Goal: Check status: Check status

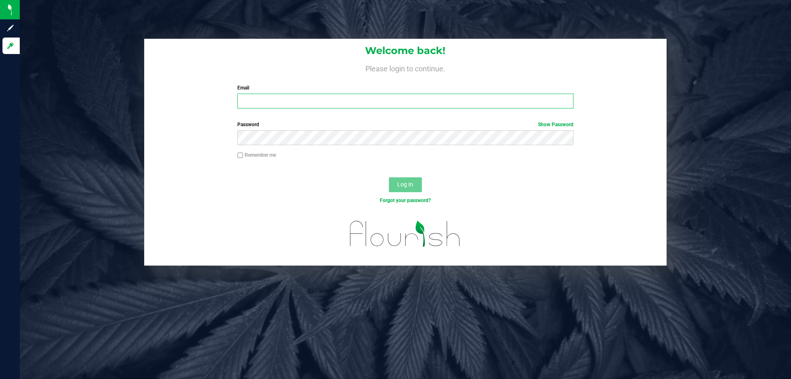
click at [279, 106] on input "Email" at bounding box center [405, 101] width 336 height 15
click at [309, 96] on input "dcarapellucci@livepaar" at bounding box center [405, 101] width 336 height 15
click at [338, 102] on input "dcarapellucci@livepaar" at bounding box center [405, 101] width 336 height 15
type input "dcarapellucci@liveparallel.com"
click at [389, 177] on button "Log In" at bounding box center [405, 184] width 33 height 15
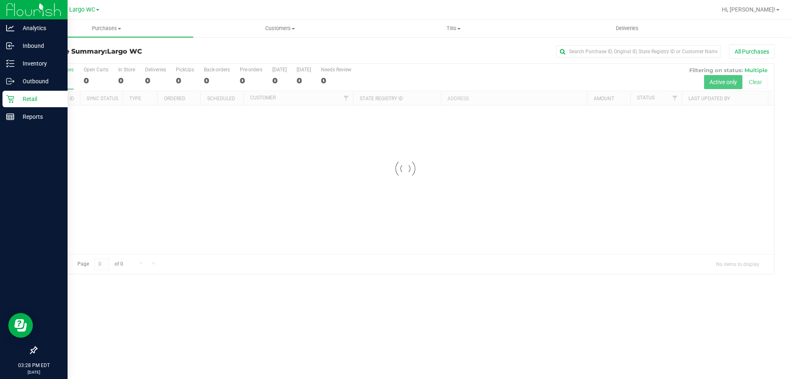
click at [11, 98] on icon at bounding box center [10, 99] width 8 height 8
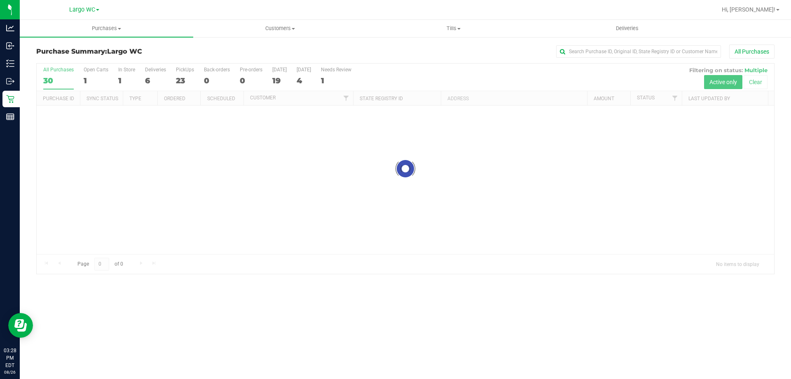
click at [119, 71] on div at bounding box center [406, 168] width 738 height 210
click at [122, 70] on div at bounding box center [406, 168] width 738 height 210
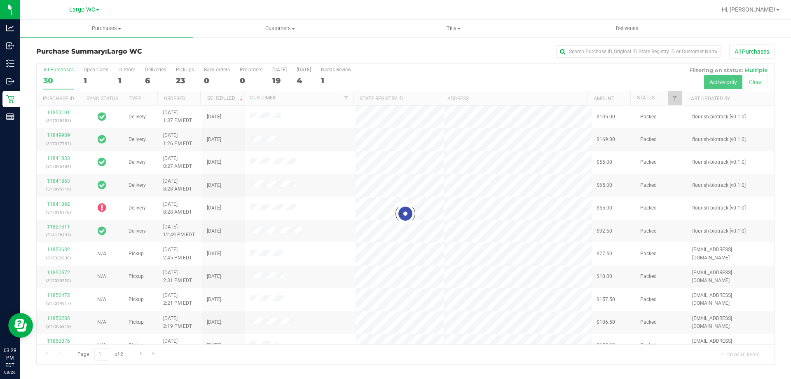
click at [122, 70] on div at bounding box center [406, 213] width 738 height 300
click at [128, 70] on div at bounding box center [406, 213] width 738 height 300
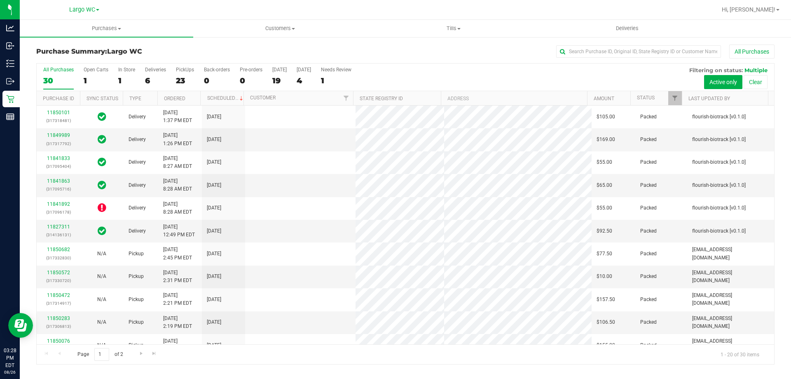
click at [128, 70] on div "In Store" at bounding box center [126, 70] width 17 height 6
click at [0, 0] on input "In Store 1" at bounding box center [0, 0] width 0 height 0
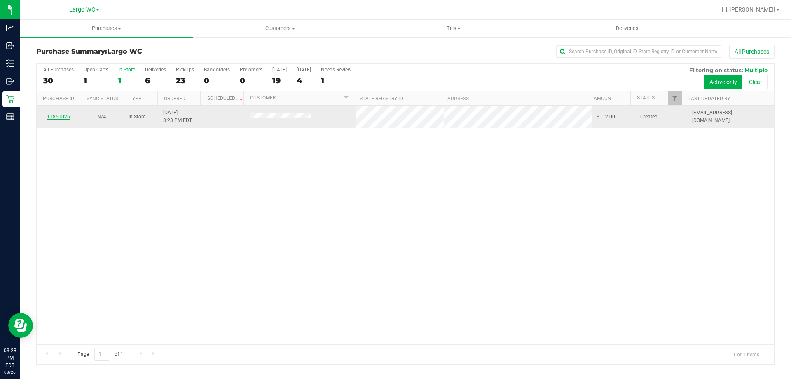
click at [65, 117] on link "11851026" at bounding box center [58, 117] width 23 height 6
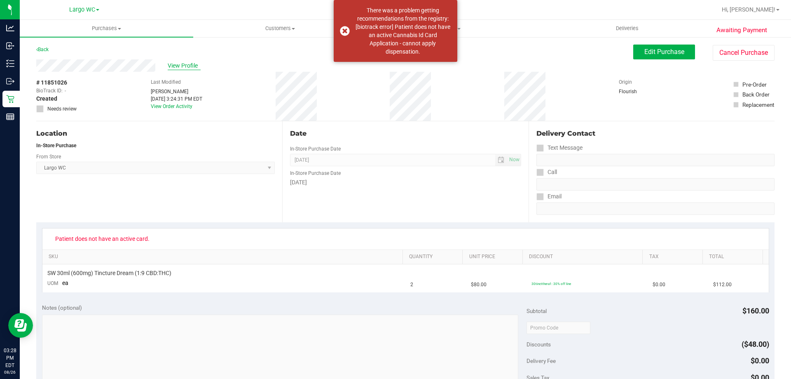
click at [191, 65] on span "View Profile" at bounding box center [184, 65] width 33 height 9
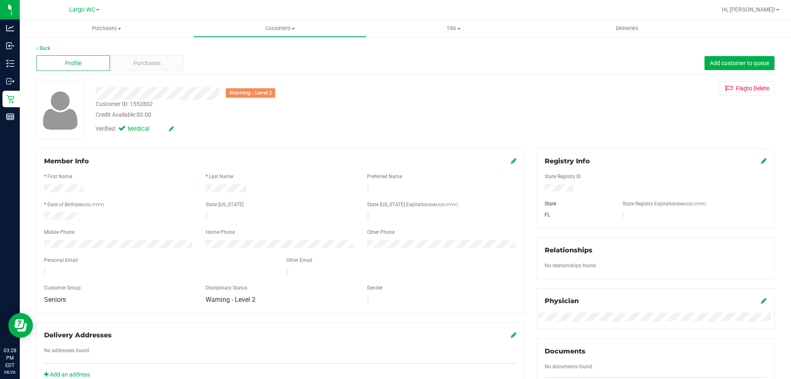
drag, startPoint x: 42, startPoint y: 267, endPoint x: 132, endPoint y: 267, distance: 90.7
click at [132, 267] on div at bounding box center [159, 272] width 242 height 10
click at [141, 62] on span "Purchases" at bounding box center [147, 63] width 27 height 9
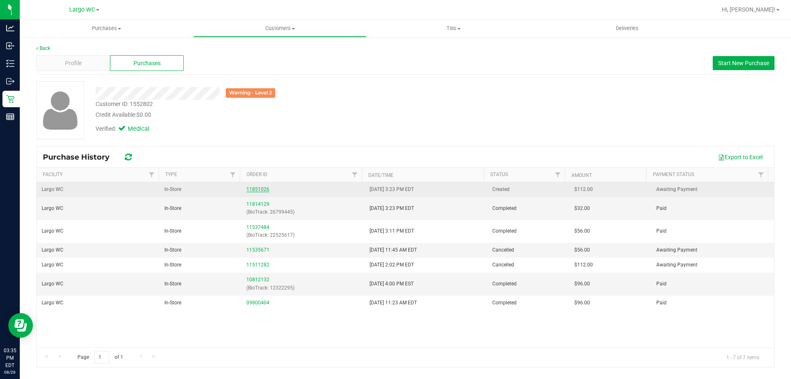
click at [252, 188] on link "11851026" at bounding box center [257, 189] width 23 height 6
